Goal: Task Accomplishment & Management: Use online tool/utility

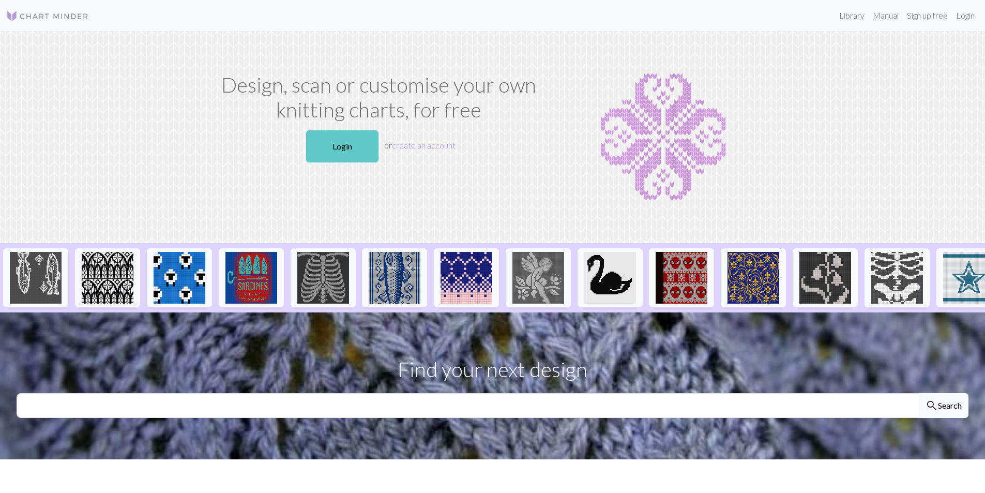
click at [327, 151] on link "Login" at bounding box center [342, 146] width 72 height 32
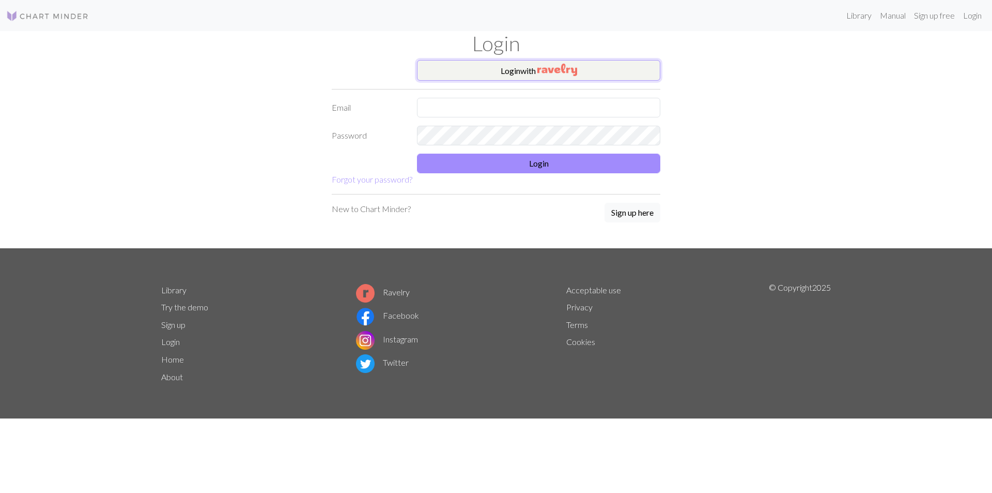
click at [487, 70] on button "Login with" at bounding box center [538, 70] width 243 height 21
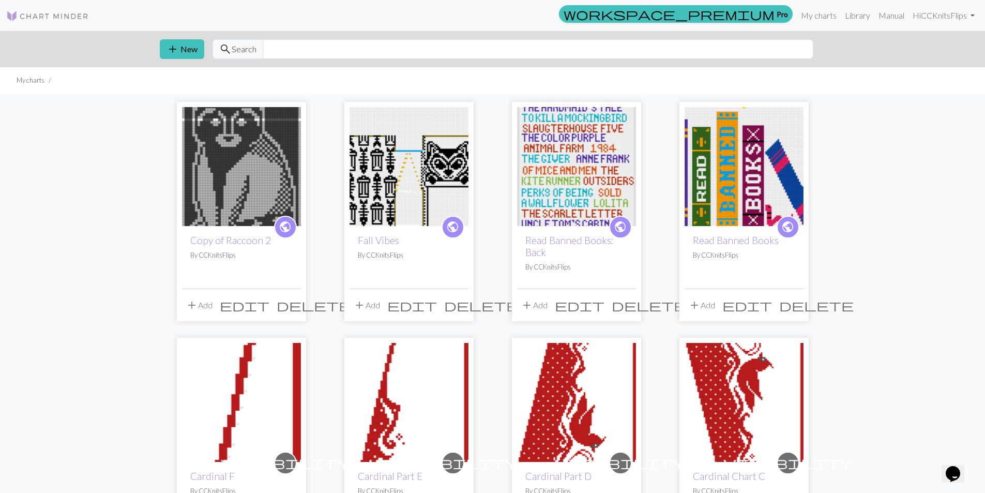
click at [431, 125] on img at bounding box center [408, 166] width 119 height 119
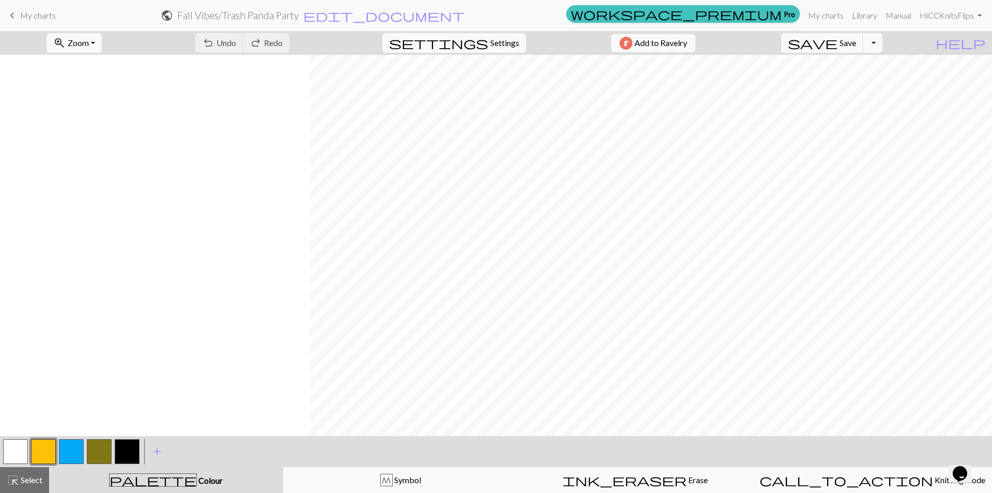
scroll to position [0, 310]
click at [89, 47] on span "Zoom" at bounding box center [78, 43] width 21 height 10
click at [85, 120] on button "50%" at bounding box center [88, 124] width 82 height 17
click at [17, 451] on button "button" at bounding box center [15, 451] width 25 height 25
